Goal: Entertainment & Leisure: Consume media (video, audio)

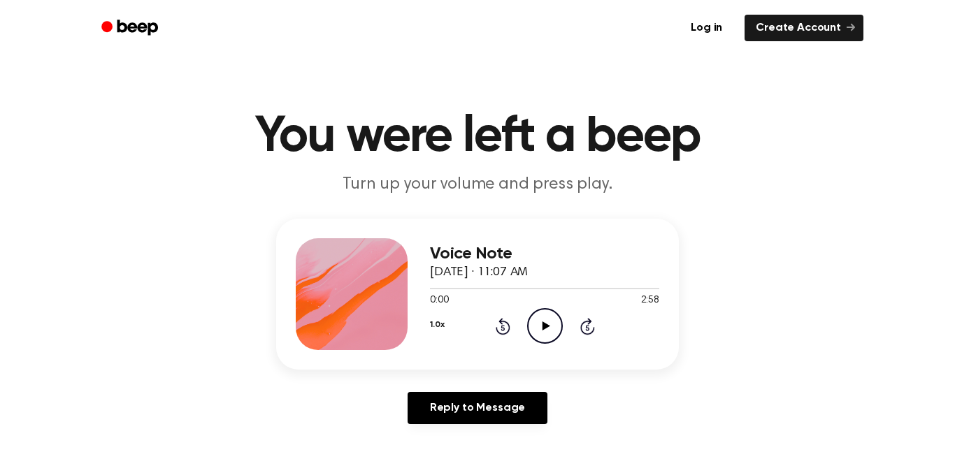
click at [552, 329] on icon "Play Audio" at bounding box center [545, 326] width 36 height 36
click at [553, 334] on icon "Pause Audio" at bounding box center [545, 326] width 36 height 36
drag, startPoint x: 445, startPoint y: 288, endPoint x: 424, endPoint y: 291, distance: 21.2
click at [424, 291] on div "Voice Note [DATE] · 11:07 AM 0:11 2:58 Your browser does not support the [objec…" at bounding box center [477, 294] width 403 height 151
drag, startPoint x: 436, startPoint y: 292, endPoint x: 422, endPoint y: 293, distance: 14.7
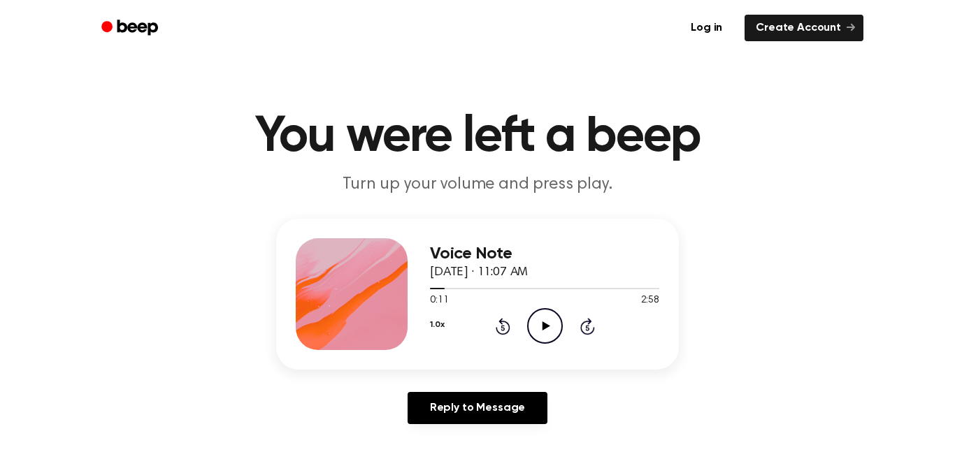
click at [422, 293] on div "Voice Note [DATE] · 11:07 AM 0:11 2:58 Your browser does not support the [objec…" at bounding box center [477, 294] width 403 height 151
click at [433, 289] on span at bounding box center [438, 288] width 11 height 11
drag, startPoint x: 433, startPoint y: 289, endPoint x: 408, endPoint y: 291, distance: 24.5
click at [408, 291] on div "Voice Note [DATE] · 11:07 AM 0:02 2:58 Your browser does not support the [objec…" at bounding box center [477, 294] width 403 height 151
click at [455, 297] on div "0:02 2:58" at bounding box center [544, 301] width 229 height 15
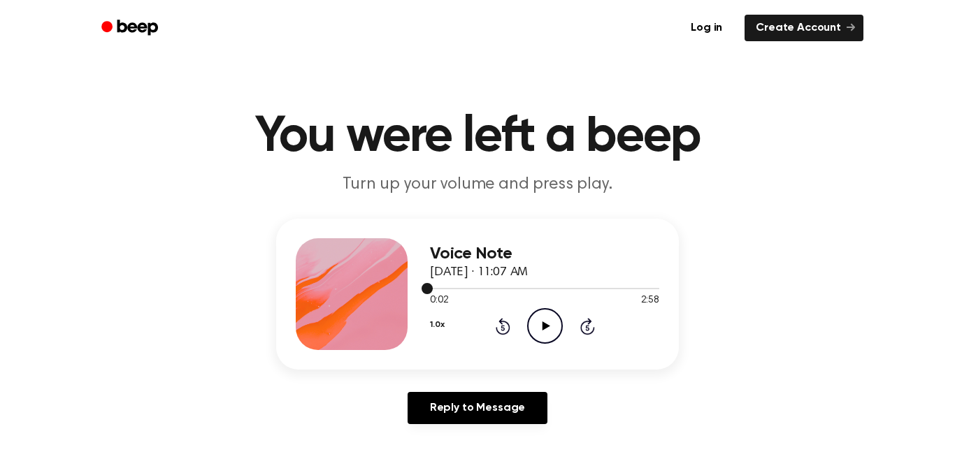
drag, startPoint x: 435, startPoint y: 290, endPoint x: 422, endPoint y: 292, distance: 13.4
click at [430, 292] on div at bounding box center [544, 287] width 229 height 11
click at [546, 327] on icon at bounding box center [546, 326] width 8 height 9
click at [546, 327] on icon at bounding box center [545, 326] width 6 height 9
click at [508, 331] on icon at bounding box center [503, 326] width 15 height 17
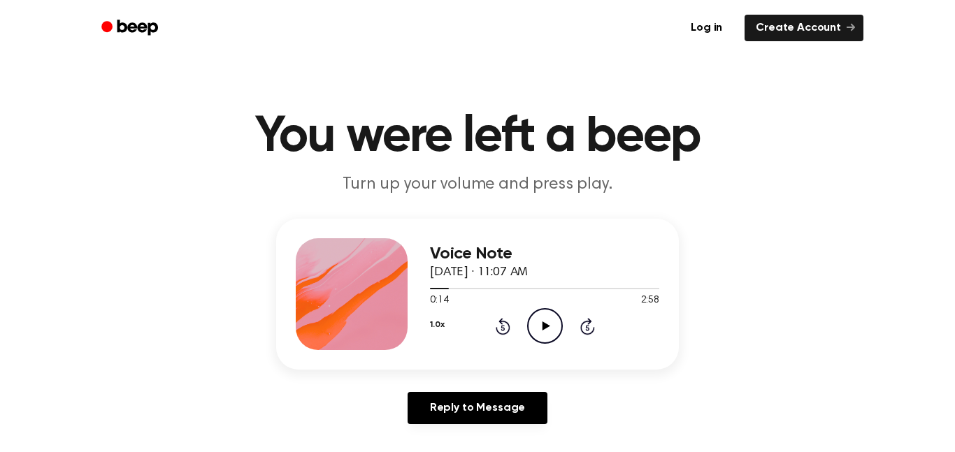
click at [539, 333] on icon "Play Audio" at bounding box center [545, 326] width 36 height 36
click at [539, 333] on icon "Pause Audio" at bounding box center [545, 326] width 36 height 36
click at [505, 326] on icon "Rewind 5 seconds" at bounding box center [502, 326] width 15 height 18
click at [537, 319] on icon "Play Audio" at bounding box center [545, 326] width 36 height 36
click at [543, 325] on icon at bounding box center [545, 326] width 6 height 9
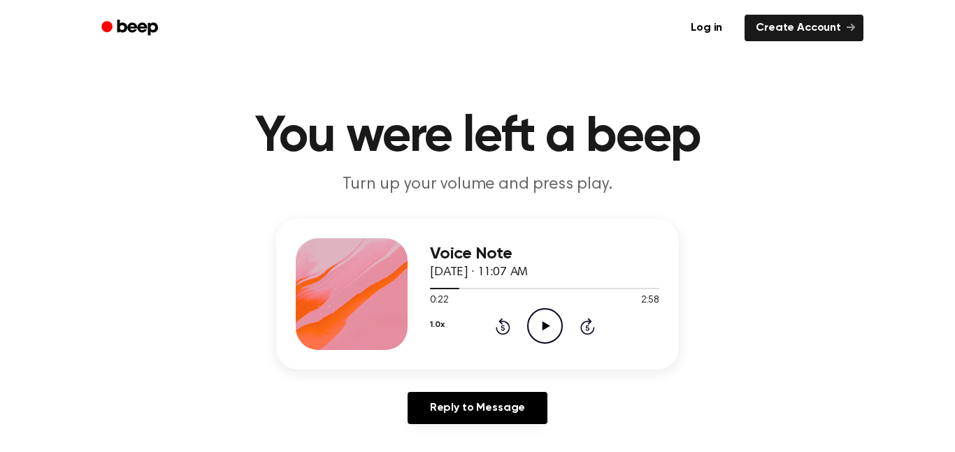
click at [550, 319] on icon "Play Audio" at bounding box center [545, 326] width 36 height 36
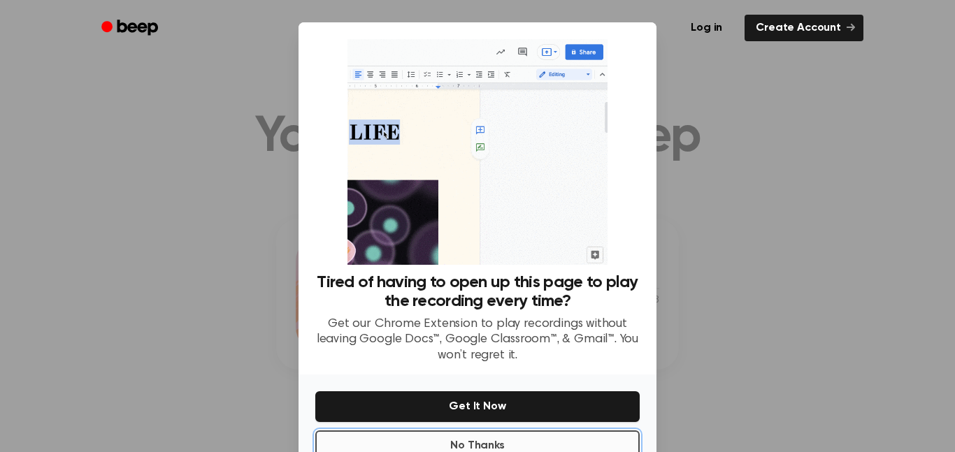
click at [533, 446] on button "No Thanks" at bounding box center [477, 446] width 324 height 31
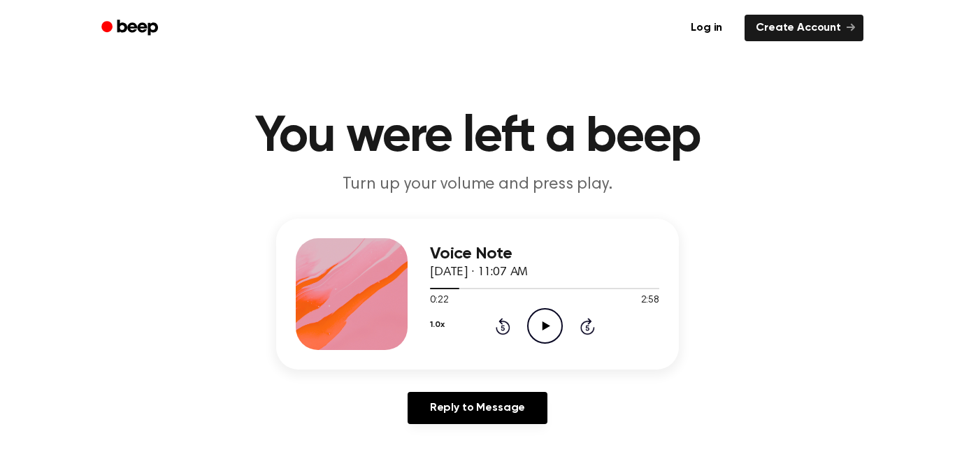
click at [546, 336] on icon "Play Audio" at bounding box center [545, 326] width 36 height 36
click at [546, 336] on icon "Pause Audio" at bounding box center [545, 326] width 36 height 36
click at [549, 336] on icon "Play Audio" at bounding box center [545, 326] width 36 height 36
click at [549, 336] on icon "Pause Audio" at bounding box center [545, 326] width 36 height 36
click at [501, 328] on icon "Rewind 5 seconds" at bounding box center [502, 326] width 15 height 18
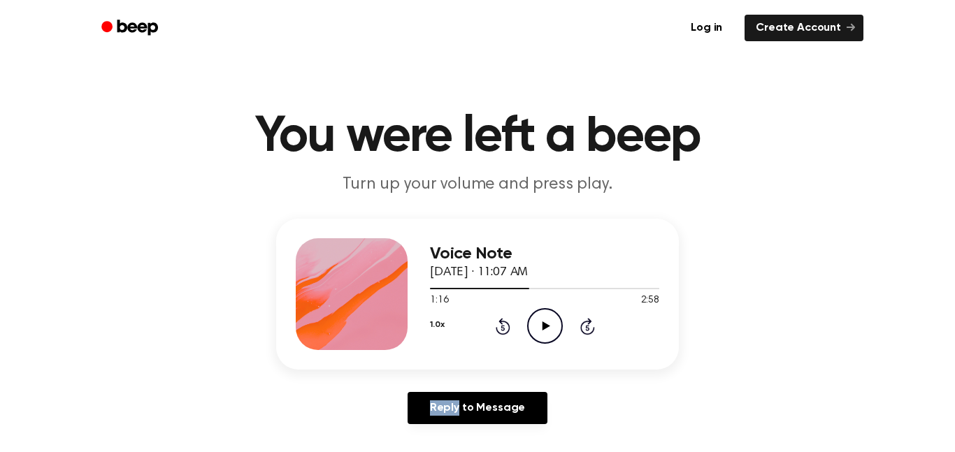
click at [501, 328] on icon "Rewind 5 seconds" at bounding box center [502, 326] width 15 height 18
click at [567, 324] on div "1.0x Rewind 5 seconds Play Audio Skip 5 seconds" at bounding box center [544, 326] width 229 height 36
click at [546, 326] on icon at bounding box center [546, 326] width 8 height 9
click at [509, 328] on icon at bounding box center [503, 326] width 15 height 17
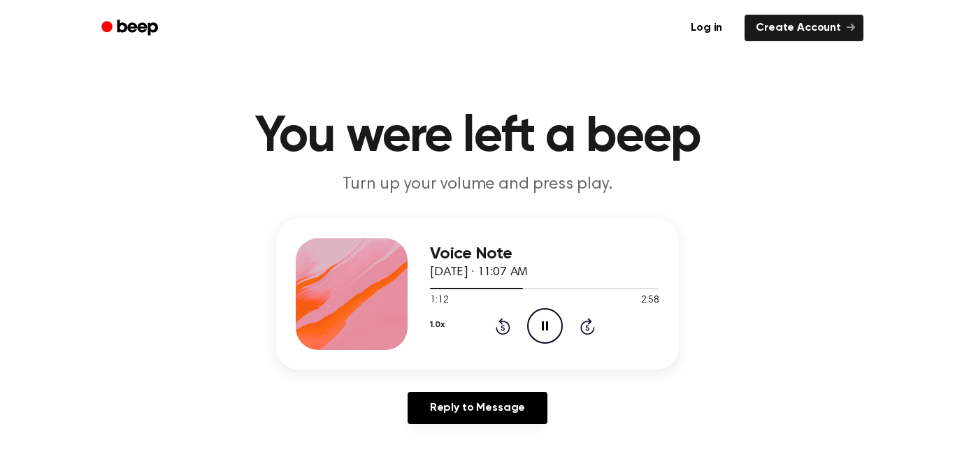
click at [538, 328] on icon "Pause Audio" at bounding box center [545, 326] width 36 height 36
click at [545, 332] on icon "Play Audio" at bounding box center [545, 326] width 36 height 36
click at [538, 324] on icon "Pause Audio" at bounding box center [545, 326] width 36 height 36
click at [505, 331] on icon "Rewind 5 seconds" at bounding box center [502, 326] width 15 height 18
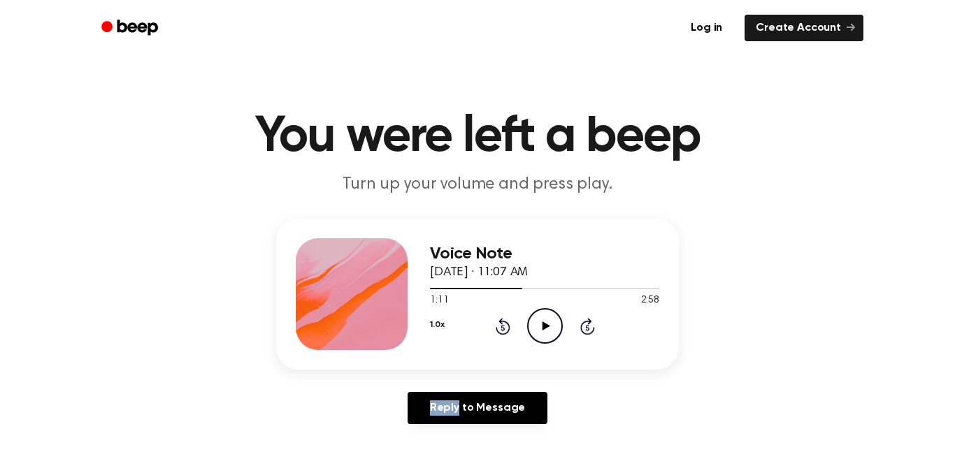
click at [573, 336] on div "1.0x Rewind 5 seconds Play Audio Skip 5 seconds" at bounding box center [544, 326] width 229 height 36
click at [548, 338] on icon "Play Audio" at bounding box center [545, 326] width 36 height 36
click at [548, 338] on icon "Pause Audio" at bounding box center [545, 326] width 36 height 36
click at [533, 333] on icon "Play Audio" at bounding box center [545, 326] width 36 height 36
click at [545, 322] on icon at bounding box center [545, 326] width 6 height 9
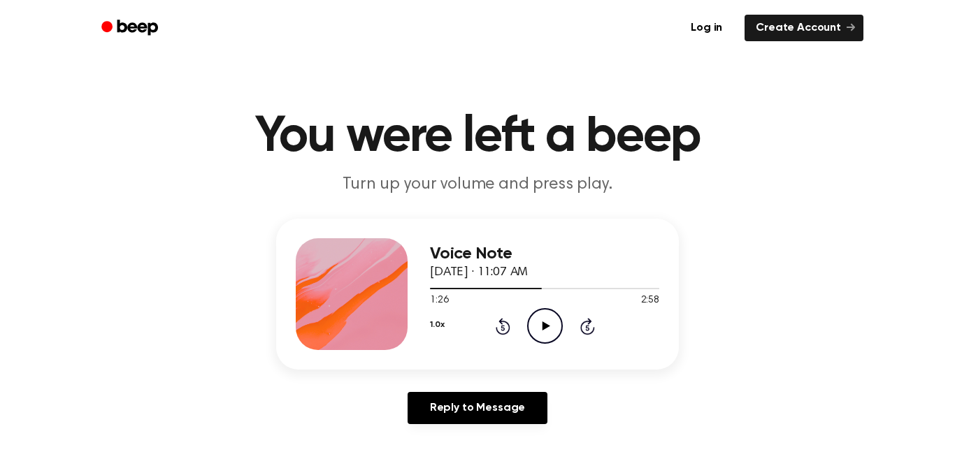
click at [548, 322] on icon "Play Audio" at bounding box center [545, 326] width 36 height 36
click at [548, 322] on icon "Pause Audio" at bounding box center [545, 326] width 36 height 36
click at [538, 323] on icon "Play Audio" at bounding box center [545, 326] width 36 height 36
click at [538, 323] on icon "Pause Audio" at bounding box center [545, 326] width 36 height 36
click at [538, 323] on icon "Play Audio" at bounding box center [545, 326] width 36 height 36
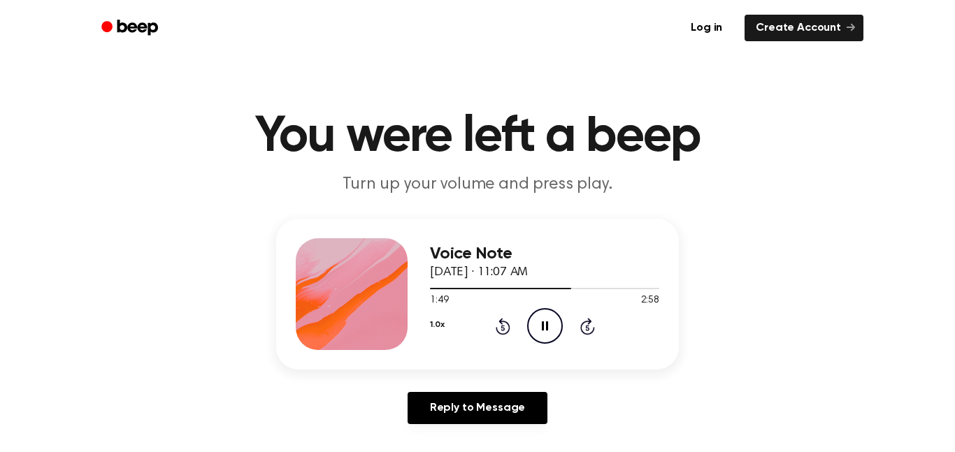
click at [538, 323] on icon "Pause Audio" at bounding box center [545, 326] width 36 height 36
click at [560, 340] on icon "Play Audio" at bounding box center [545, 326] width 36 height 36
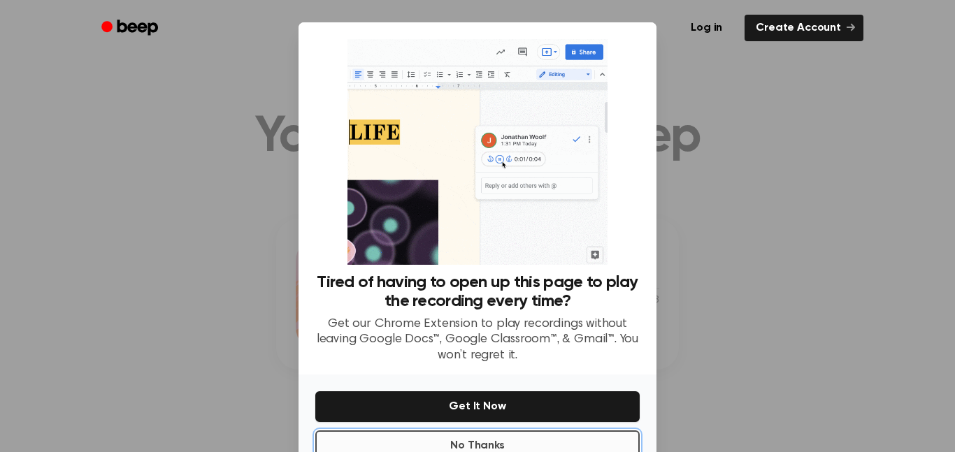
click at [537, 442] on button "No Thanks" at bounding box center [477, 446] width 324 height 31
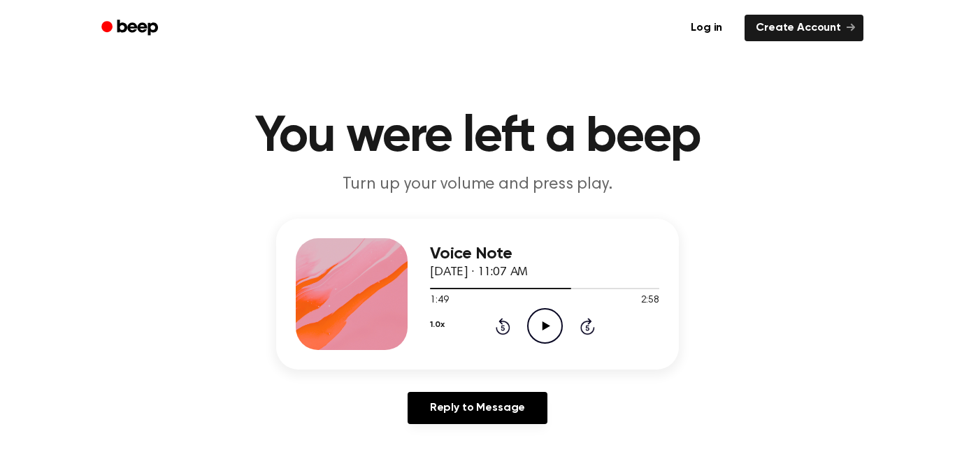
click at [542, 323] on icon "Play Audio" at bounding box center [545, 326] width 36 height 36
click at [542, 323] on icon at bounding box center [545, 326] width 6 height 9
click at [503, 327] on icon at bounding box center [502, 328] width 3 height 6
click at [503, 328] on icon at bounding box center [502, 328] width 3 height 6
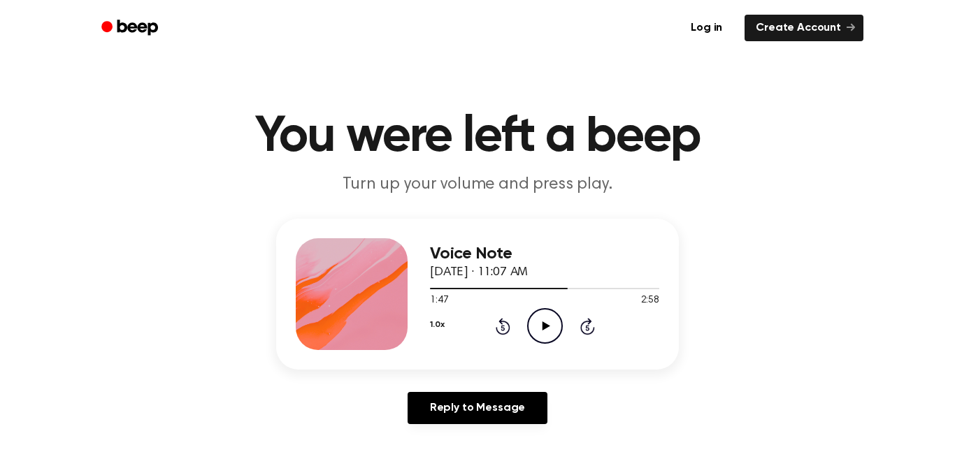
click at [503, 328] on icon at bounding box center [502, 328] width 3 height 6
click at [552, 324] on icon "Play Audio" at bounding box center [545, 326] width 36 height 36
click at [548, 320] on icon "Pause Audio" at bounding box center [545, 326] width 36 height 36
click at [536, 333] on icon "Play Audio" at bounding box center [545, 326] width 36 height 36
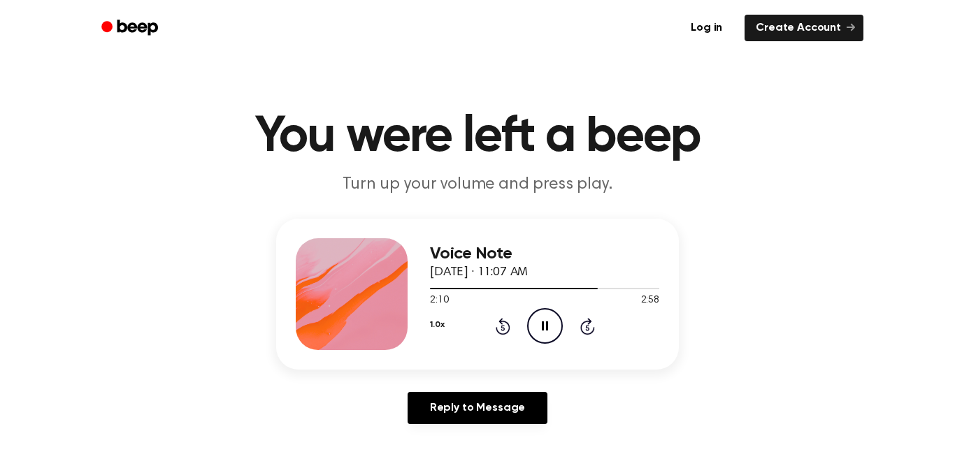
click at [501, 329] on icon "Rewind 5 seconds" at bounding box center [502, 326] width 15 height 18
click at [501, 327] on icon at bounding box center [502, 328] width 3 height 6
click at [531, 331] on icon "Pause Audio" at bounding box center [545, 326] width 36 height 36
click at [507, 328] on icon "Rewind 5 seconds" at bounding box center [502, 326] width 15 height 18
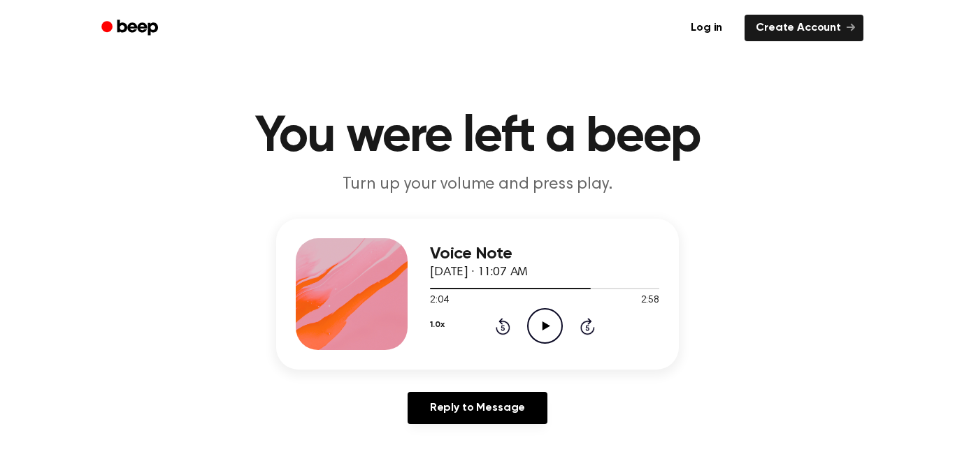
click at [533, 325] on icon "Play Audio" at bounding box center [545, 326] width 36 height 36
click at [502, 324] on icon at bounding box center [503, 326] width 15 height 17
click at [540, 322] on icon "Pause Audio" at bounding box center [545, 326] width 36 height 36
click at [546, 317] on icon "Play Audio" at bounding box center [545, 326] width 36 height 36
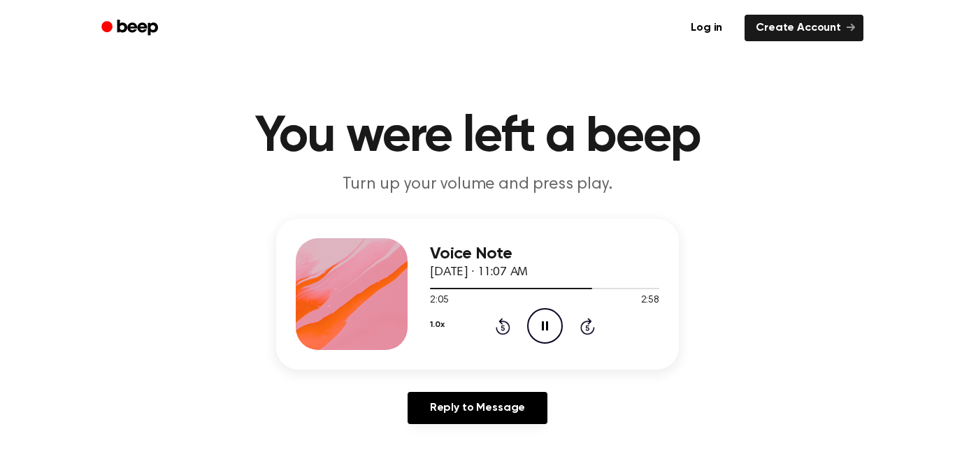
click at [499, 326] on icon "Rewind 5 seconds" at bounding box center [502, 326] width 15 height 18
click at [508, 326] on icon at bounding box center [503, 326] width 15 height 17
click at [545, 332] on icon "Pause Audio" at bounding box center [545, 326] width 36 height 36
